Goal: Task Accomplishment & Management: Manage account settings

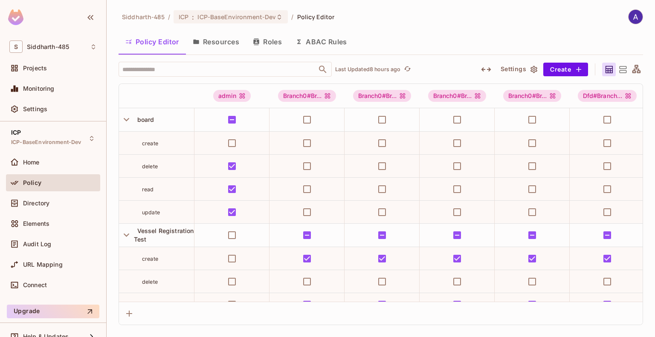
scroll to position [44, 0]
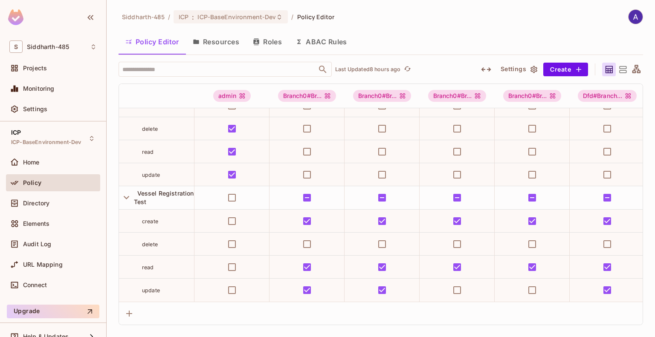
click at [225, 41] on button "Resources" at bounding box center [216, 41] width 60 height 21
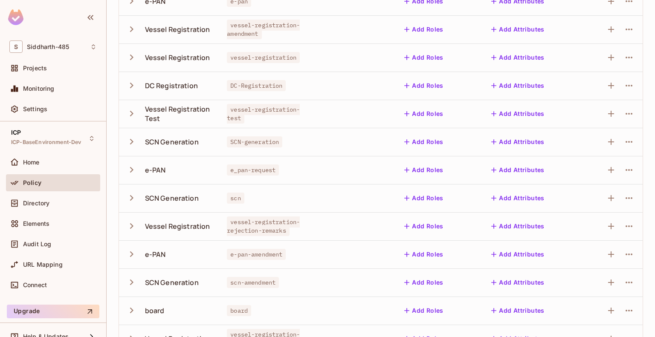
scroll to position [115, 0]
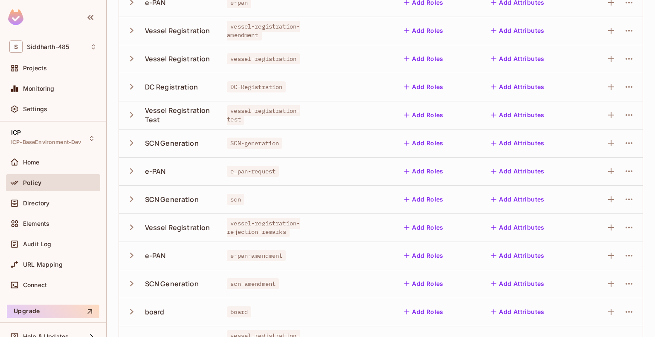
click at [133, 140] on icon "button" at bounding box center [132, 143] width 12 height 12
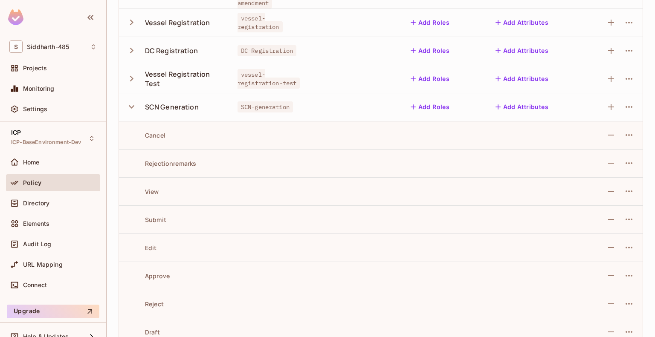
scroll to position [152, 0]
click at [131, 108] on icon "button" at bounding box center [132, 106] width 12 height 12
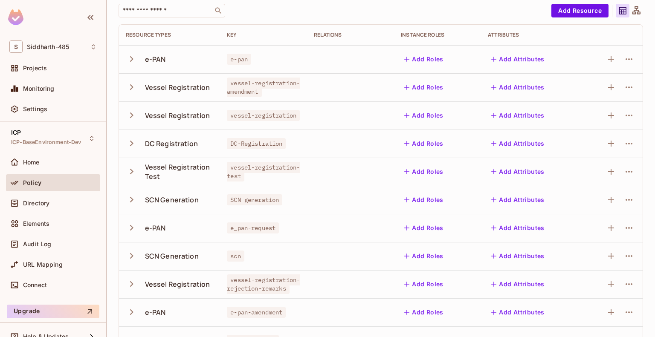
scroll to position [0, 0]
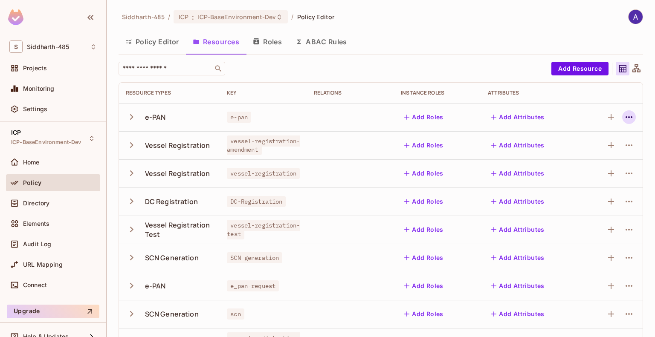
click at [624, 116] on icon "button" at bounding box center [629, 117] width 10 height 10
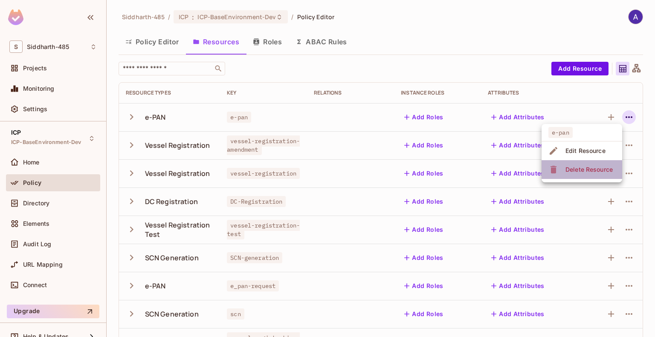
click at [581, 169] on div "Delete Resource" at bounding box center [589, 170] width 47 height 9
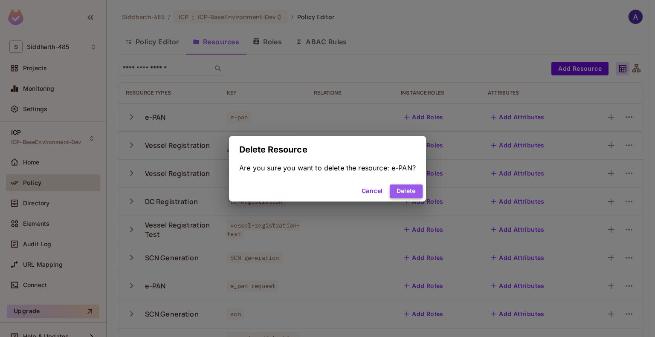
click at [410, 190] on button "Delete" at bounding box center [406, 192] width 33 height 14
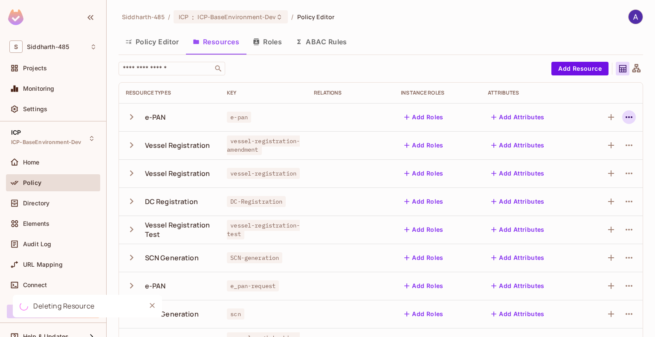
click at [624, 119] on icon "button" at bounding box center [629, 117] width 10 height 10
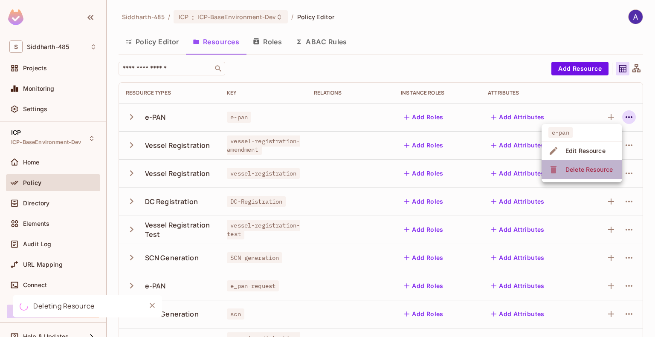
click at [581, 166] on div "Delete Resource" at bounding box center [589, 170] width 47 height 9
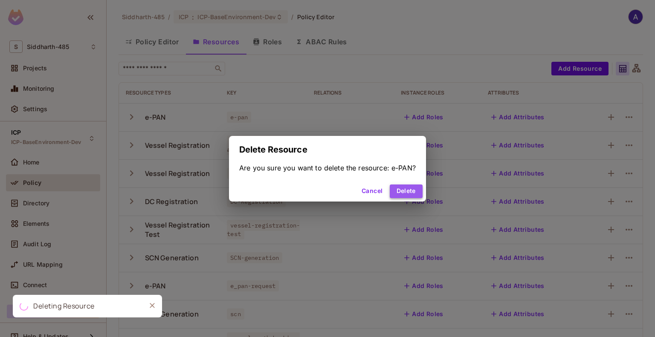
click at [410, 189] on button "Delete" at bounding box center [406, 192] width 33 height 14
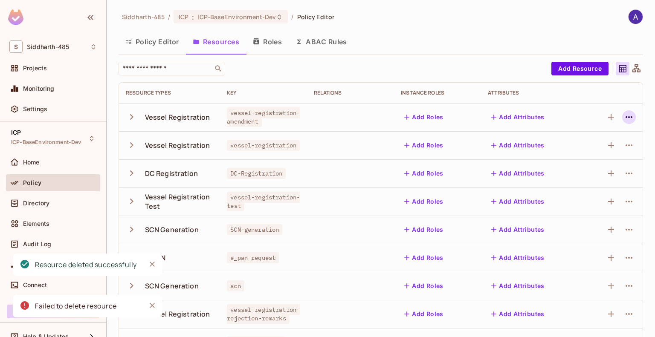
click at [624, 118] on icon "button" at bounding box center [629, 117] width 10 height 10
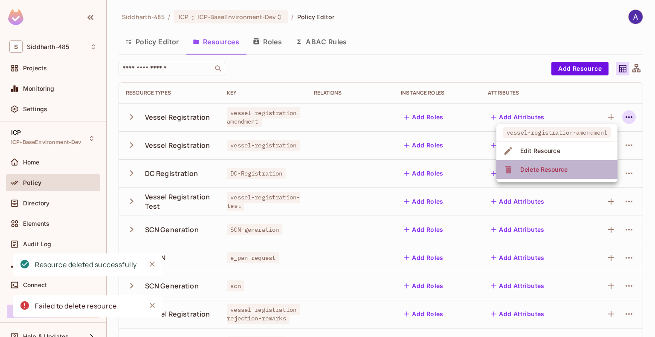
click at [534, 171] on div "Delete Resource" at bounding box center [543, 170] width 47 height 9
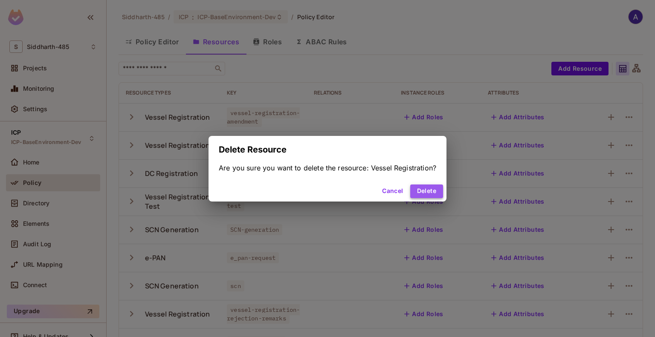
click at [426, 195] on button "Delete" at bounding box center [426, 192] width 33 height 14
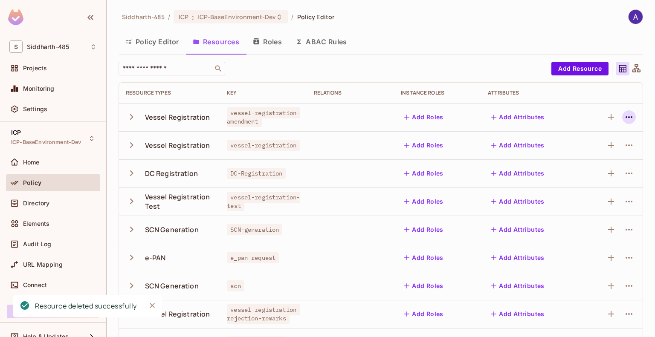
click at [626, 116] on icon "button" at bounding box center [629, 117] width 7 height 2
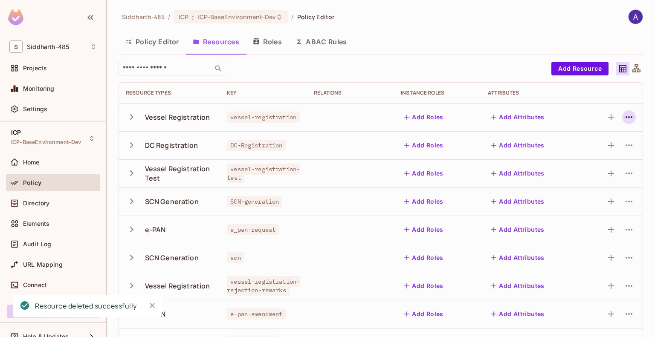
click at [624, 116] on icon "button" at bounding box center [629, 117] width 10 height 10
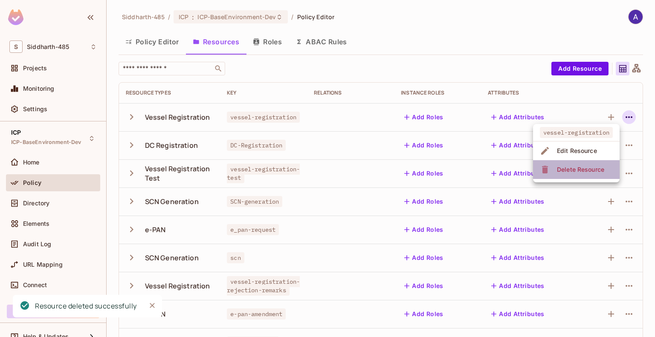
click at [570, 166] on div "Delete Resource" at bounding box center [580, 170] width 47 height 9
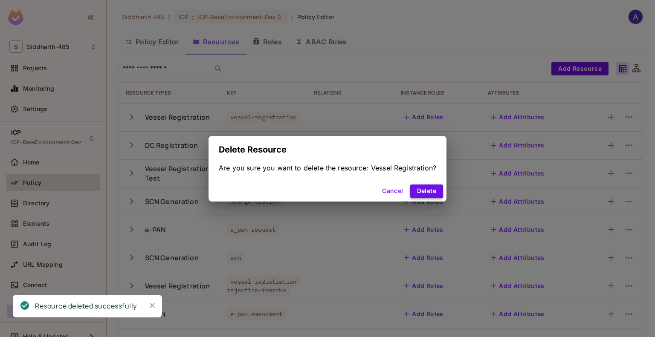
click at [432, 192] on button "Delete" at bounding box center [426, 192] width 33 height 14
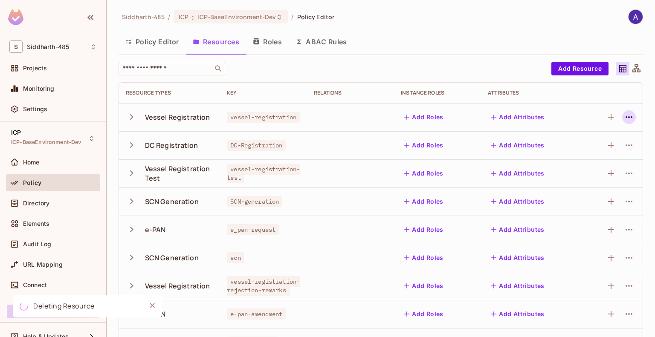
click at [624, 114] on icon "button" at bounding box center [629, 117] width 10 height 10
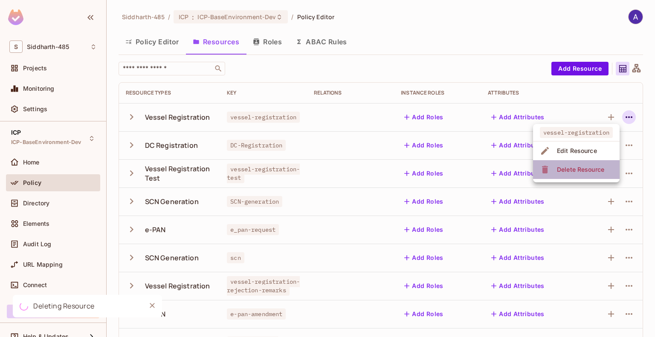
click at [572, 165] on span "Delete Resource" at bounding box center [581, 170] width 52 height 14
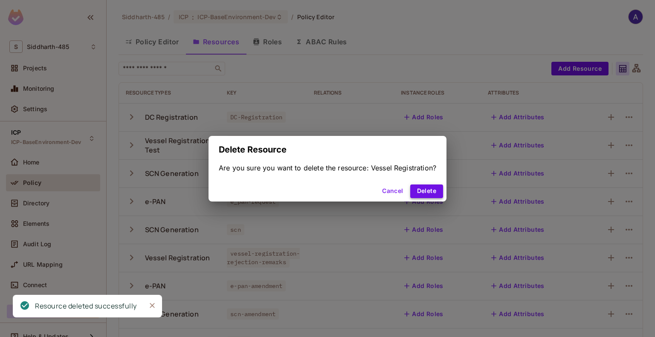
click at [429, 191] on button "Delete" at bounding box center [426, 192] width 33 height 14
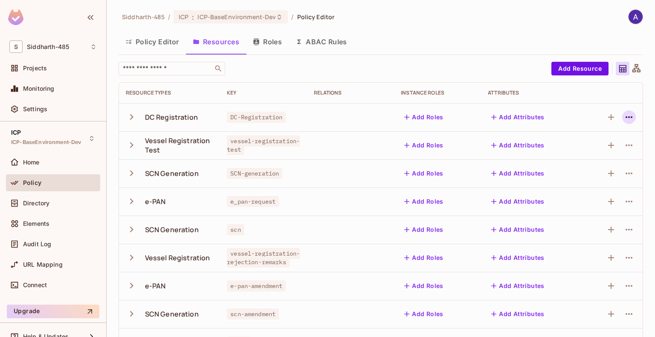
click at [626, 117] on icon "button" at bounding box center [629, 117] width 7 height 2
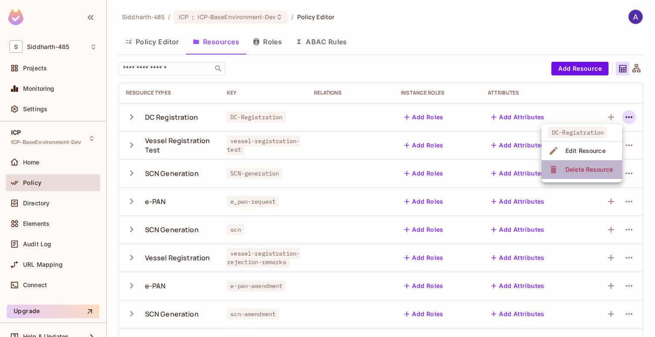
click at [573, 168] on div "Delete Resource" at bounding box center [589, 170] width 47 height 9
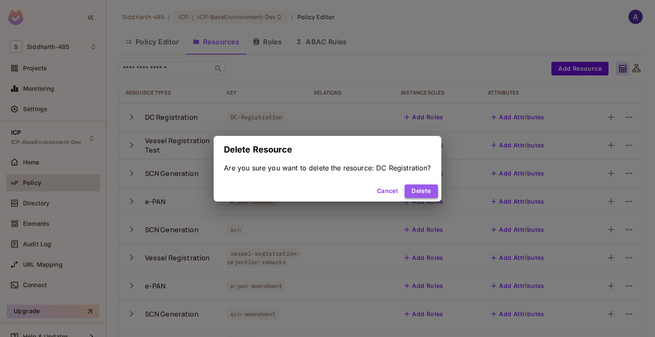
click at [424, 187] on button "Delete" at bounding box center [421, 192] width 33 height 14
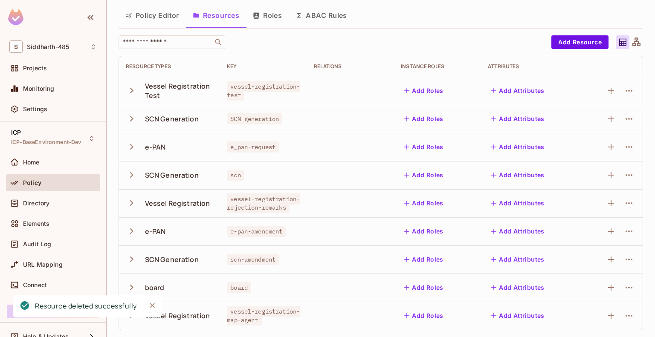
scroll to position [26, 0]
click at [624, 117] on icon "button" at bounding box center [629, 119] width 10 height 10
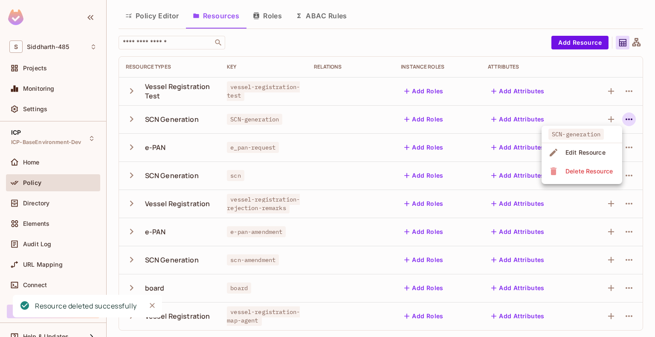
click at [567, 171] on div "Delete Resource" at bounding box center [589, 171] width 47 height 9
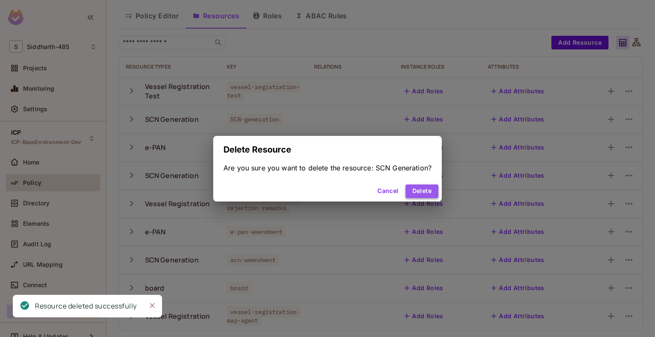
click at [423, 186] on button "Delete" at bounding box center [422, 192] width 33 height 14
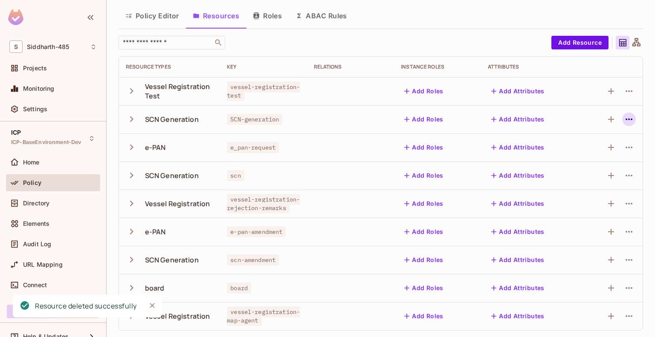
scroll to position [0, 0]
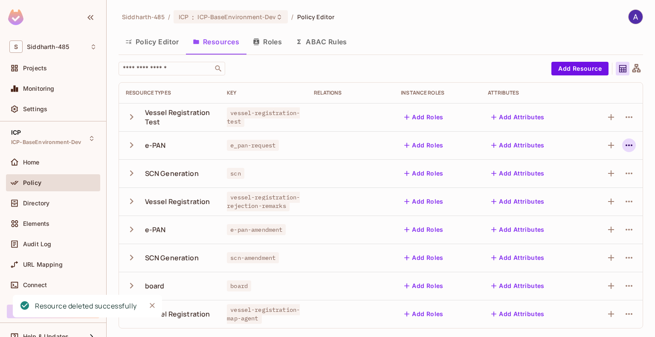
click at [625, 145] on icon "button" at bounding box center [629, 145] width 10 height 10
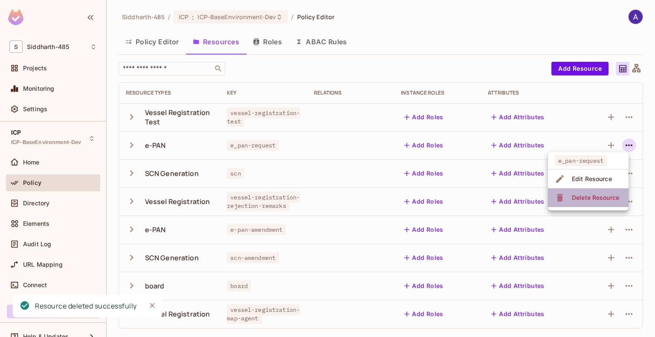
click at [577, 194] on div "Delete Resource" at bounding box center [595, 198] width 47 height 9
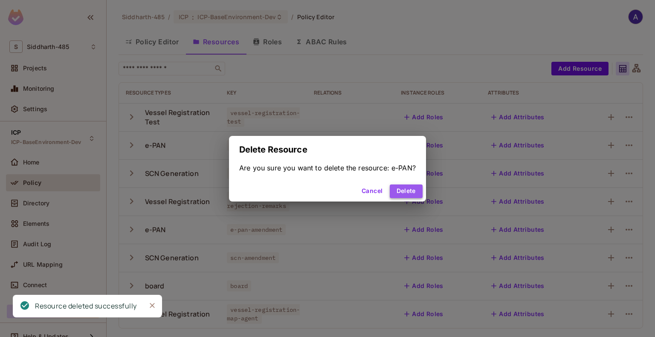
click at [411, 192] on button "Delete" at bounding box center [406, 192] width 33 height 14
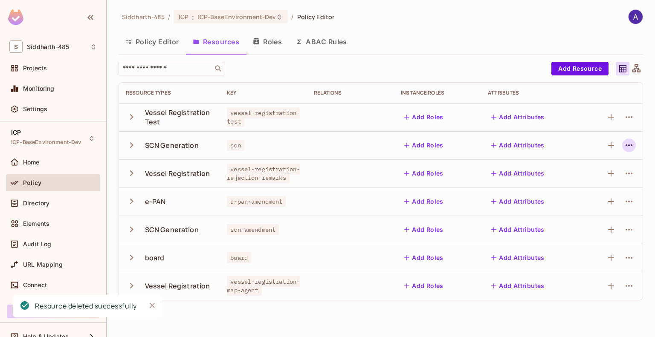
click at [628, 142] on icon "button" at bounding box center [629, 145] width 10 height 10
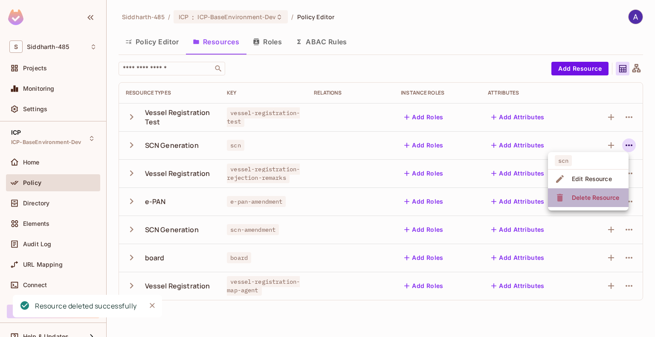
click at [587, 193] on span "Delete Resource" at bounding box center [596, 198] width 52 height 14
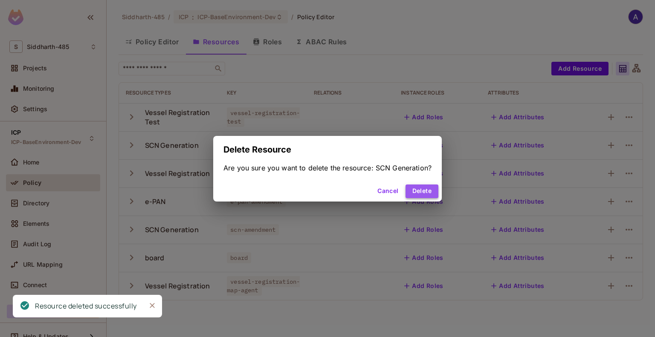
click at [428, 191] on button "Delete" at bounding box center [422, 192] width 33 height 14
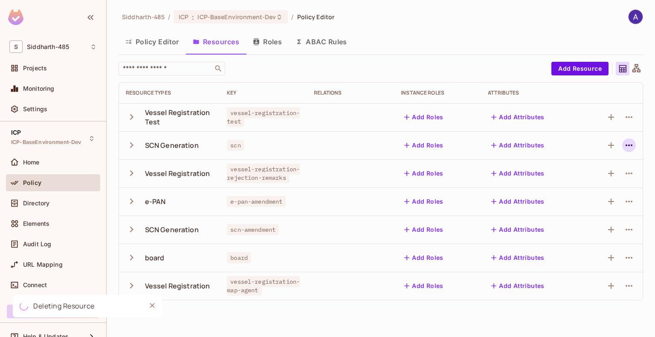
click at [627, 144] on icon "button" at bounding box center [629, 145] width 10 height 10
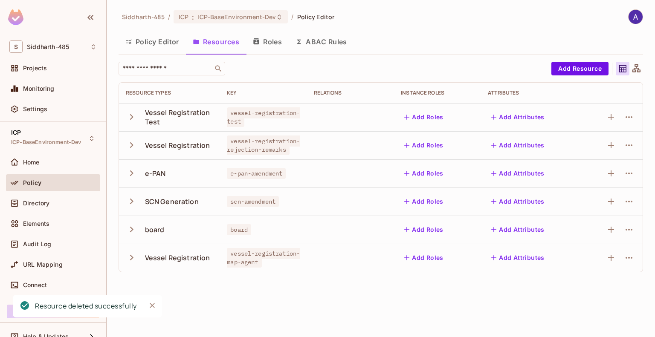
click at [575, 195] on td "Add Attributes" at bounding box center [531, 202] width 100 height 28
click at [630, 142] on icon "button" at bounding box center [629, 145] width 10 height 10
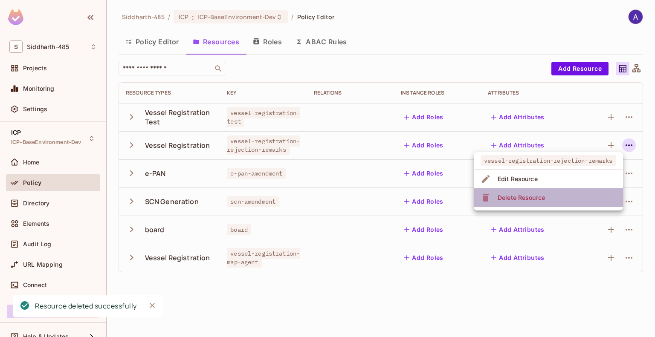
click at [573, 201] on li "Delete Resource" at bounding box center [548, 198] width 149 height 19
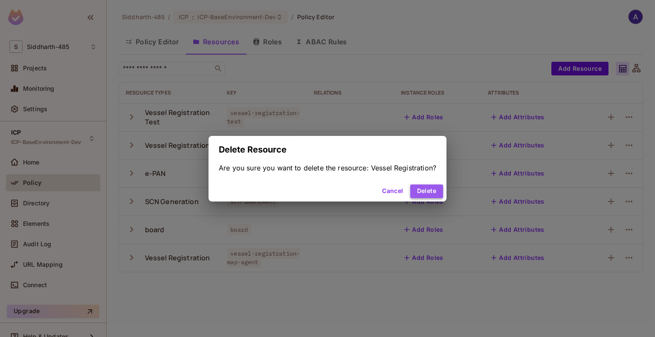
click at [431, 187] on button "Delete" at bounding box center [426, 192] width 33 height 14
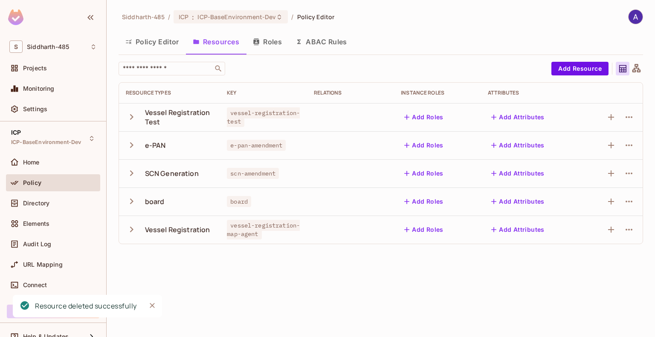
click at [630, 144] on icon "button" at bounding box center [629, 145] width 10 height 10
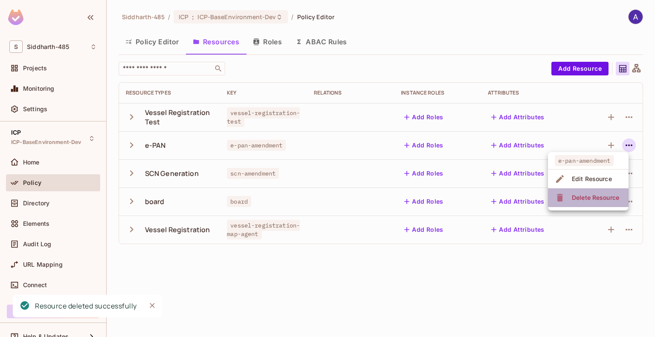
click at [584, 192] on span "Delete Resource" at bounding box center [596, 198] width 52 height 14
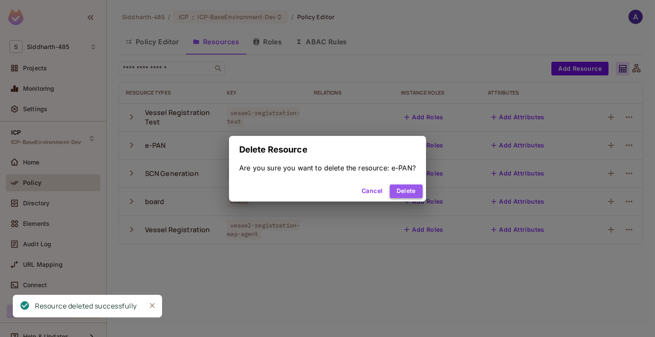
click at [409, 195] on button "Delete" at bounding box center [406, 192] width 33 height 14
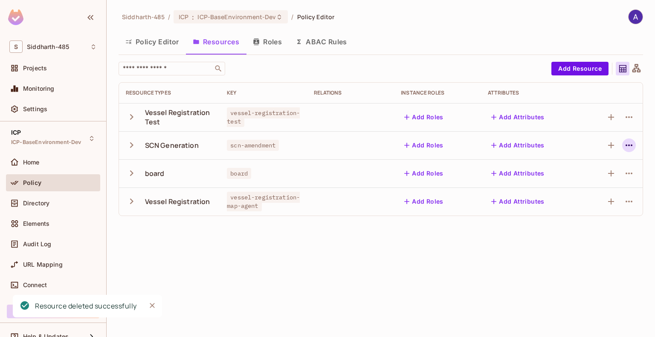
click at [631, 143] on icon "button" at bounding box center [629, 145] width 10 height 10
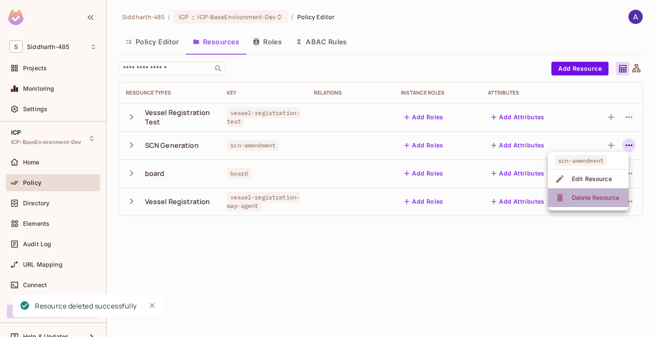
click at [580, 196] on div "Delete Resource" at bounding box center [595, 198] width 47 height 9
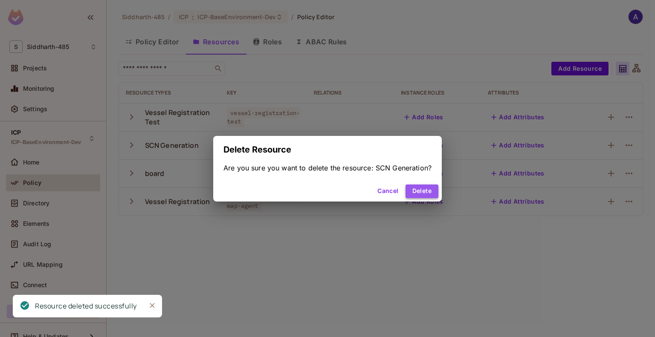
click at [413, 192] on button "Delete" at bounding box center [422, 192] width 33 height 14
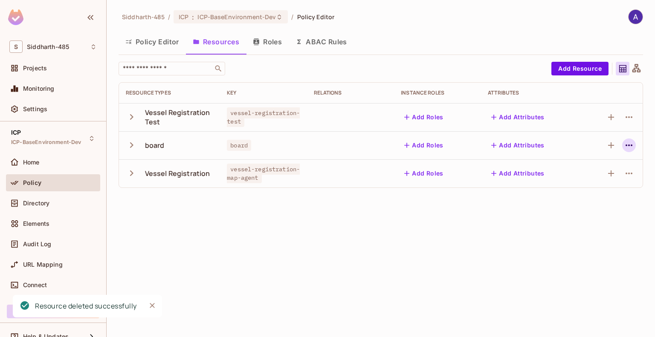
click at [626, 146] on icon "button" at bounding box center [629, 145] width 10 height 10
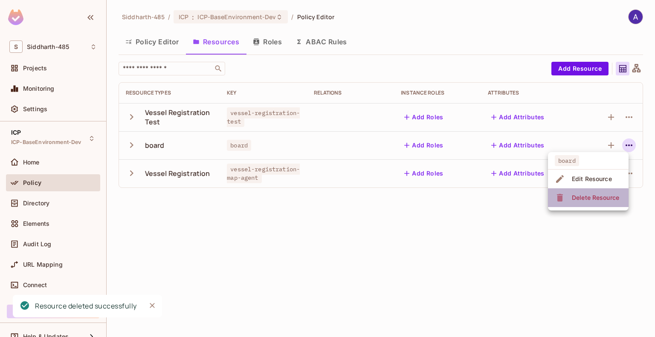
click at [584, 196] on div "Delete Resource" at bounding box center [595, 198] width 47 height 9
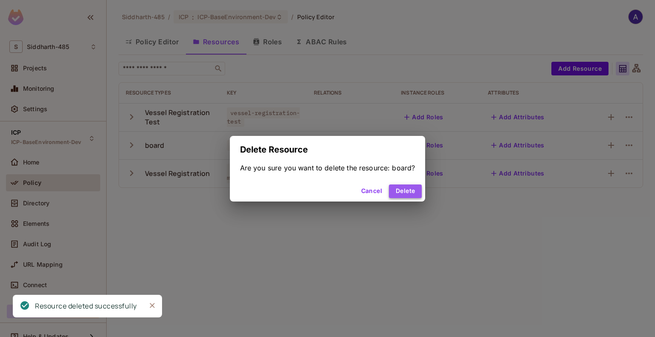
click at [415, 192] on button "Delete" at bounding box center [405, 192] width 33 height 14
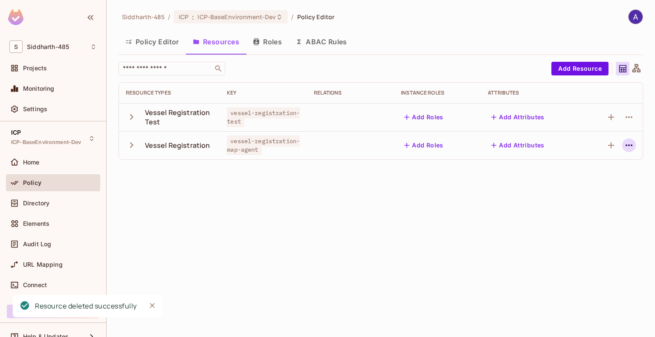
click at [625, 146] on icon "button" at bounding box center [629, 145] width 10 height 10
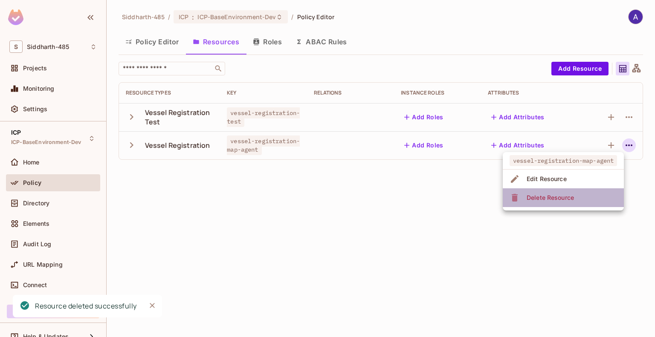
click at [557, 193] on span "Delete Resource" at bounding box center [550, 198] width 52 height 14
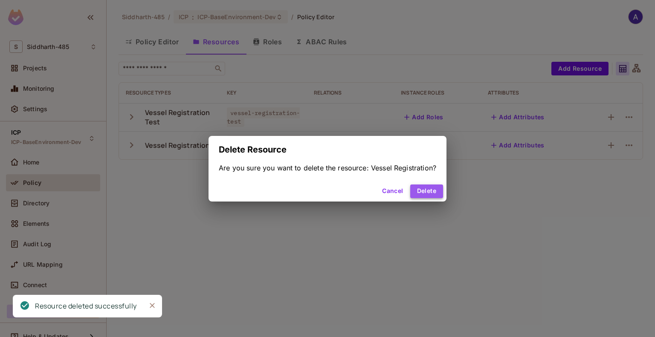
click at [426, 188] on button "Delete" at bounding box center [426, 192] width 33 height 14
